Goal: Find contact information: Find contact information

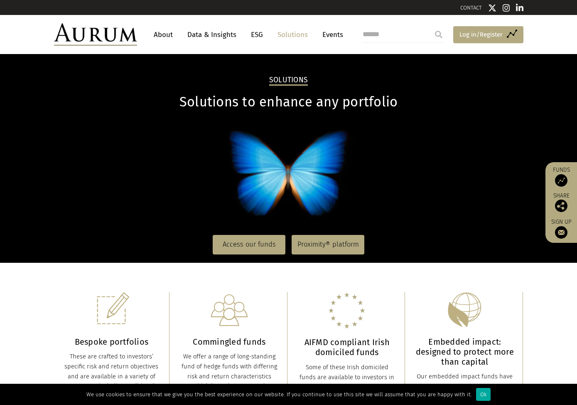
click at [488, 32] on span "Log in/Register" at bounding box center [481, 35] width 43 height 10
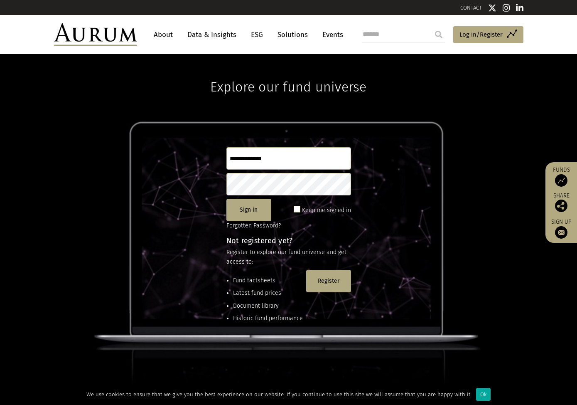
click at [289, 161] on input "text" at bounding box center [289, 158] width 125 height 22
click at [279, 159] on input "text" at bounding box center [289, 158] width 125 height 22
click at [468, 7] on link "CONTACT" at bounding box center [472, 8] width 22 height 6
